Goal: Check status: Check status

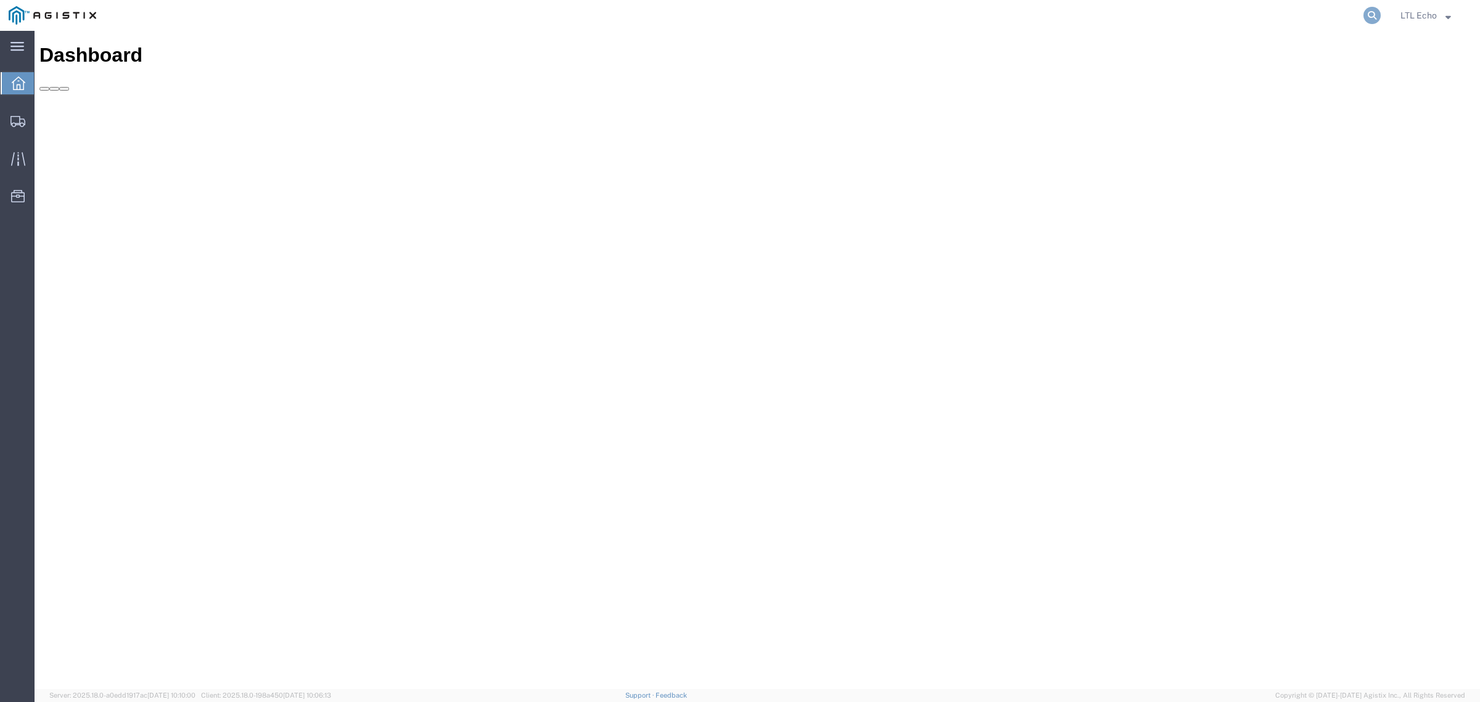
click at [1367, 16] on icon at bounding box center [1372, 15] width 17 height 17
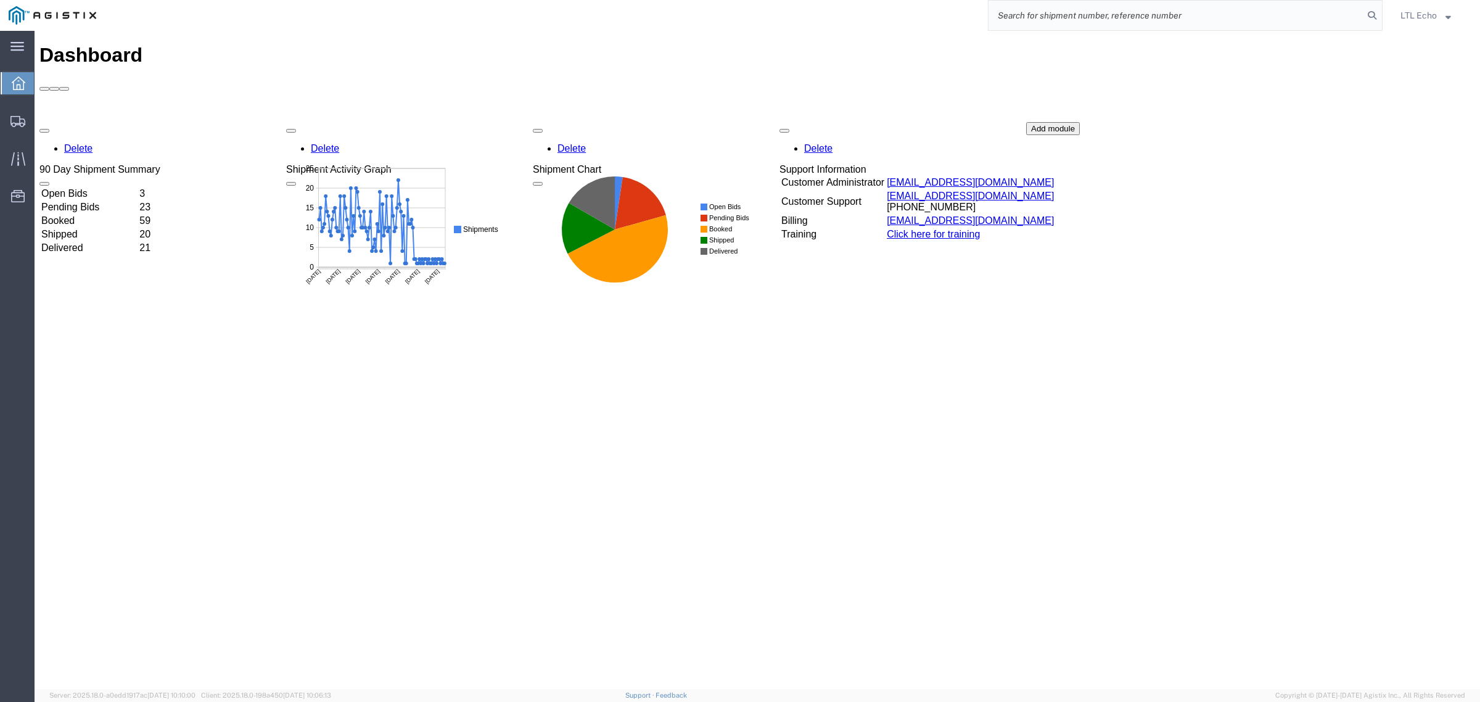
click at [1303, 17] on input "search" at bounding box center [1176, 16] width 375 height 30
paste input "56730364"
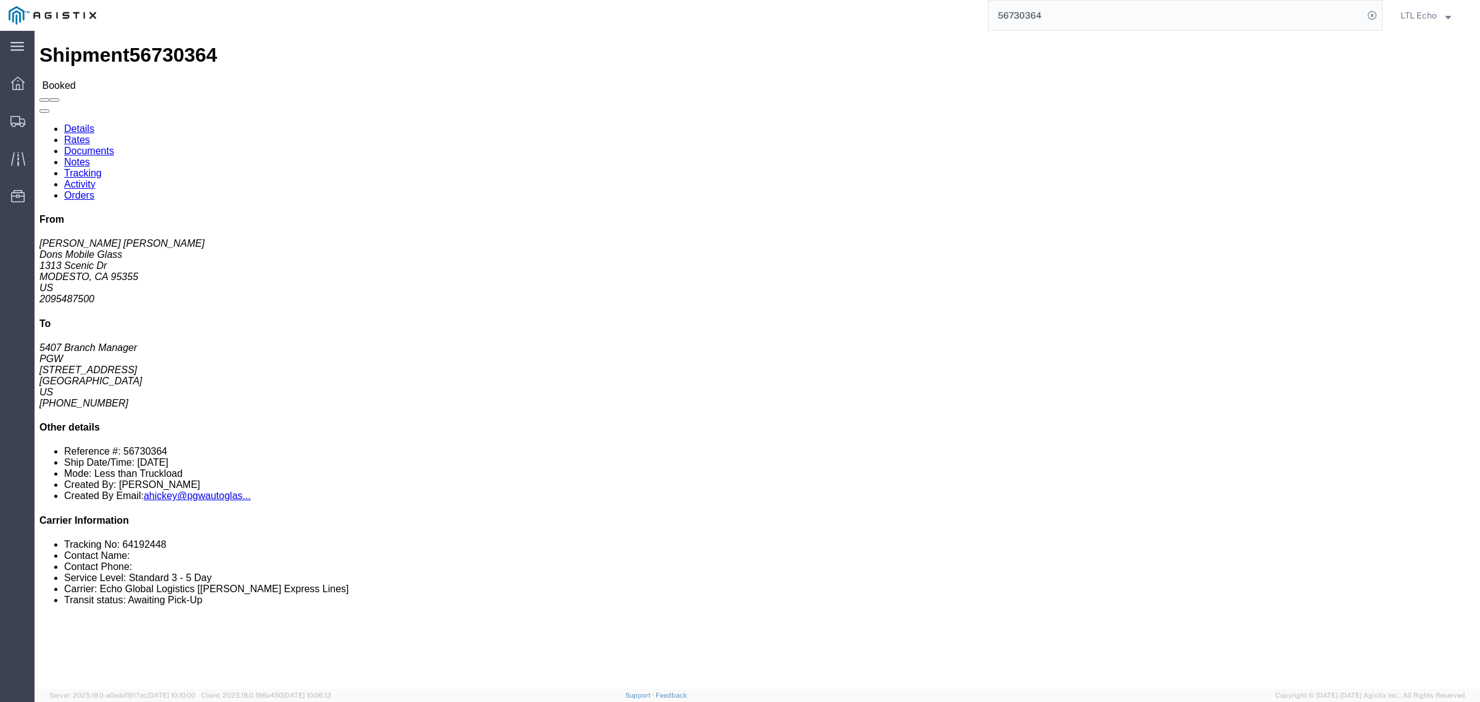
click li "Tracking No: 64192448"
copy li "64192448"
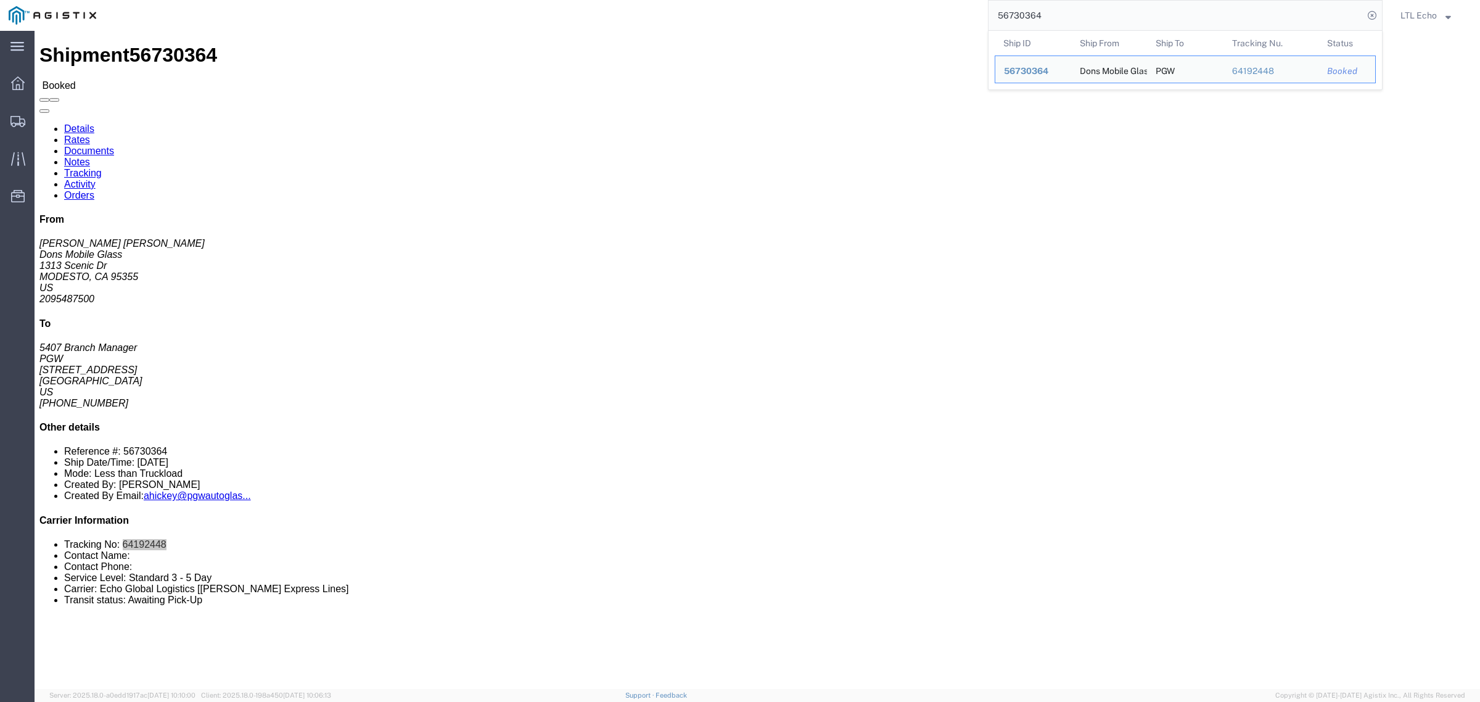
drag, startPoint x: 1082, startPoint y: 19, endPoint x: 831, endPoint y: -27, distance: 255.1
click at [831, 0] on html "main_menu Created with Sketch. Collapse Menu Dashboard Shipments Traffic Resour…" at bounding box center [740, 351] width 1480 height 702
paste input "29628"
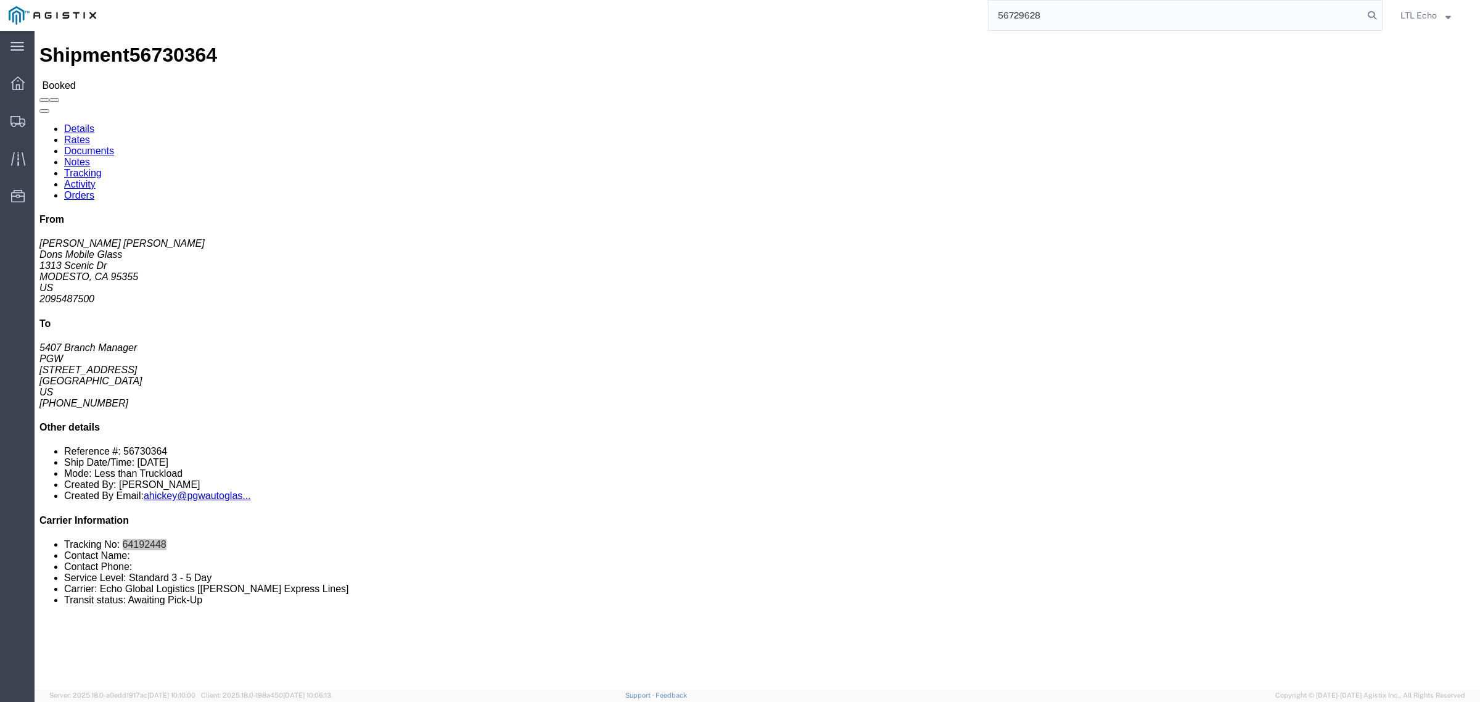
type input "56729628"
